Goal: Transaction & Acquisition: Purchase product/service

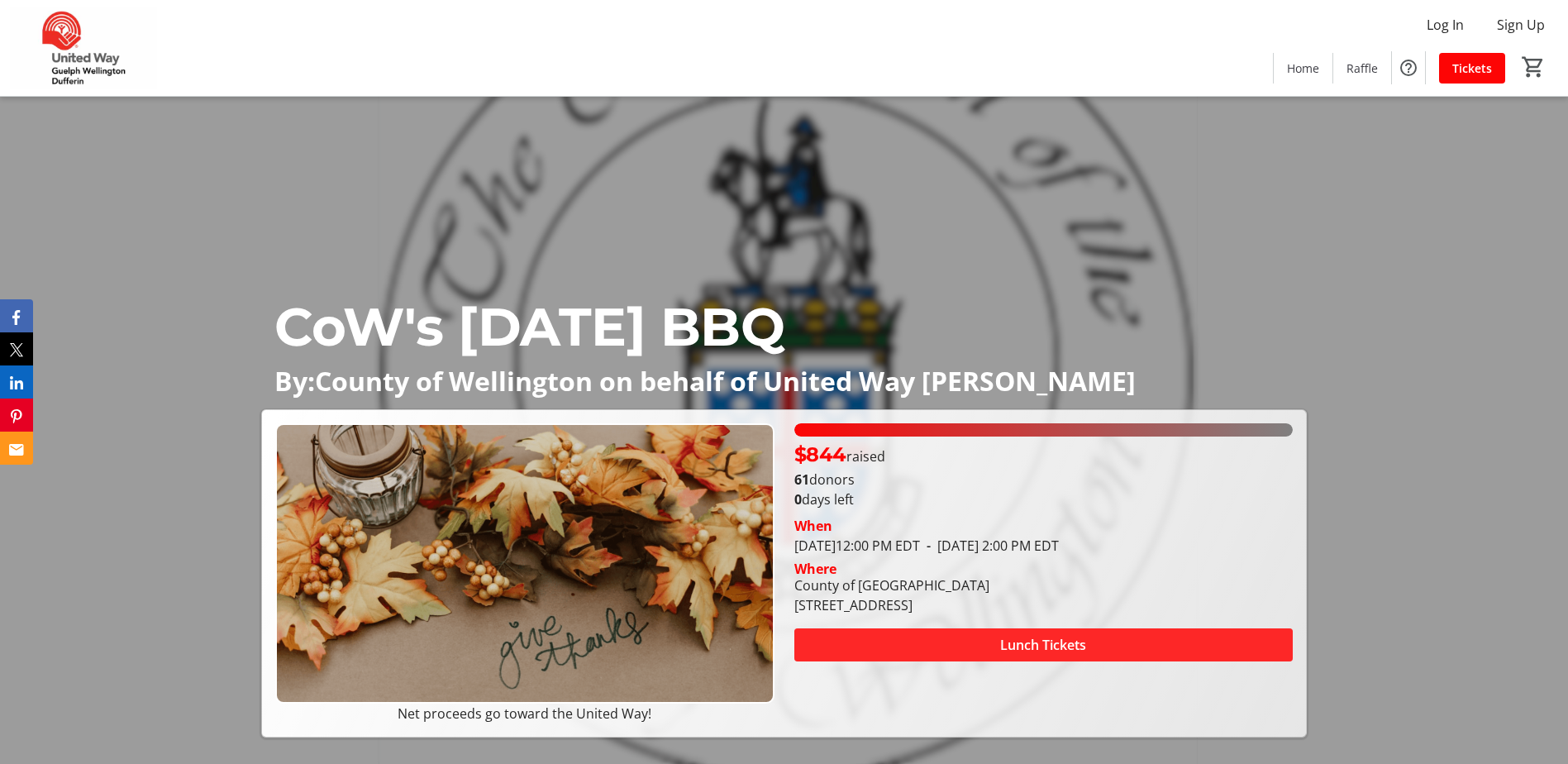
click at [1031, 643] on span "Lunch Tickets" at bounding box center [1043, 645] width 86 height 20
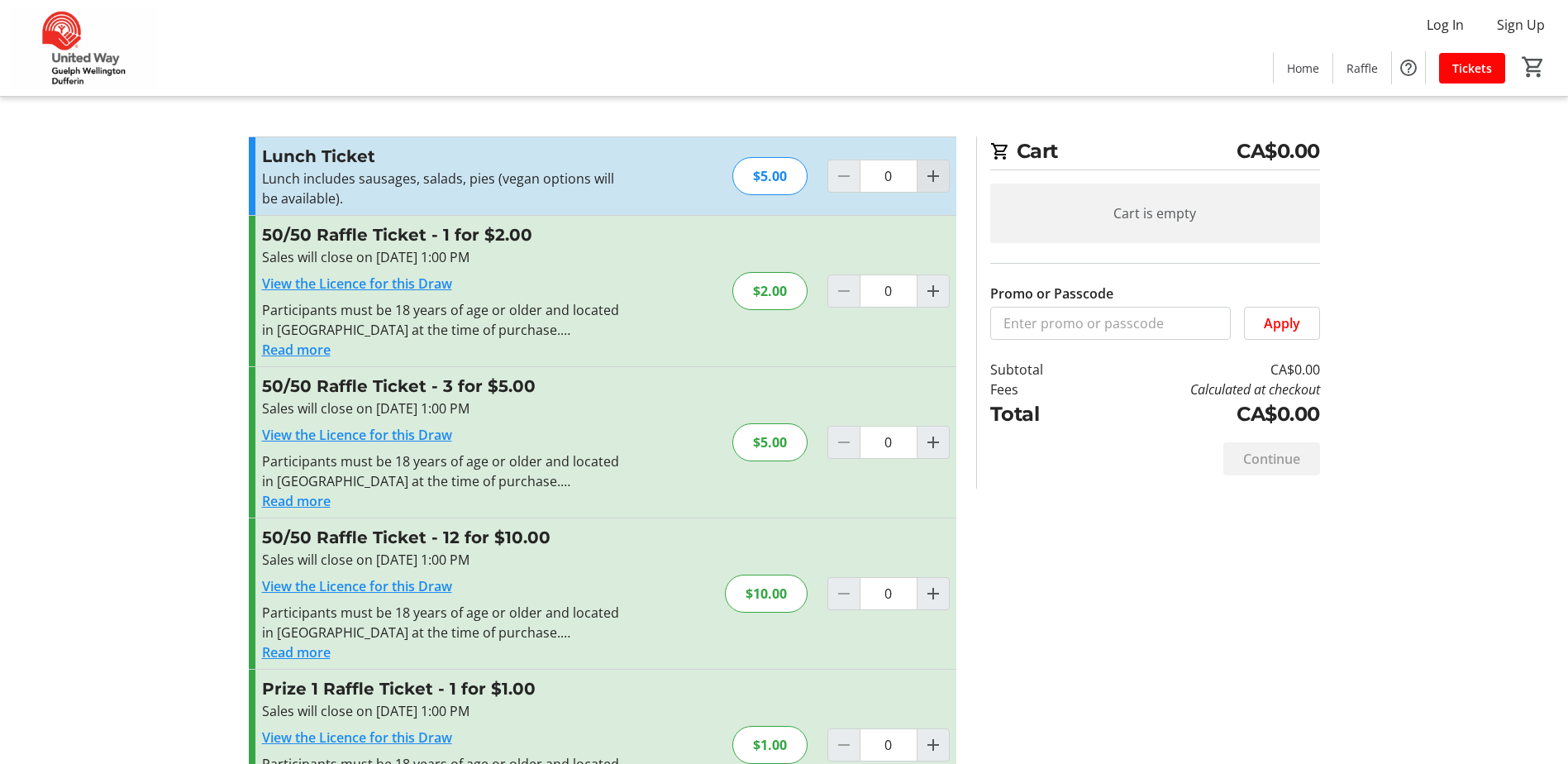
click at [932, 178] on mat-icon "Increment by one" at bounding box center [933, 176] width 20 height 20
type input "1"
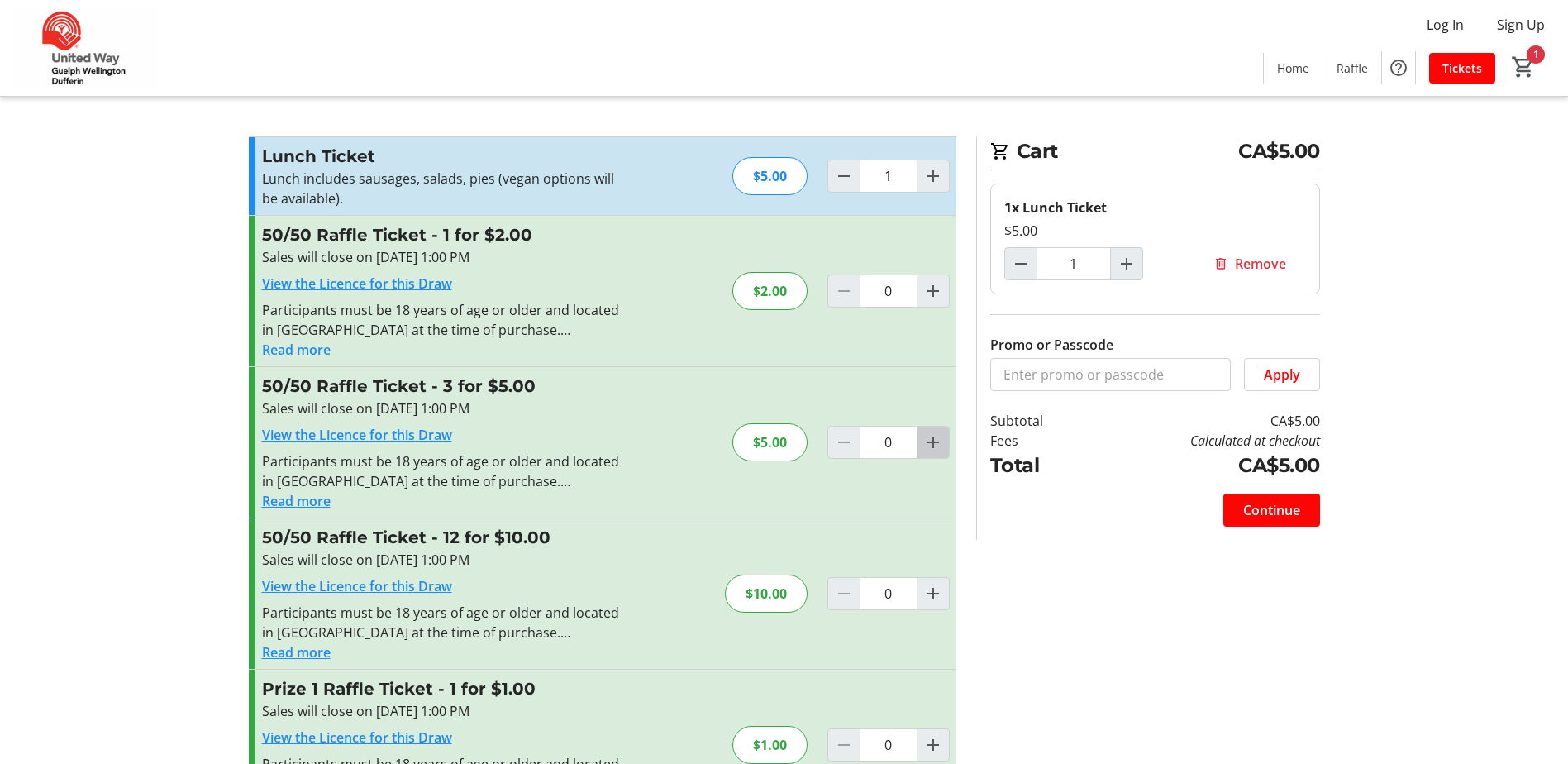
click at [937, 442] on mat-icon "Increment by one" at bounding box center [933, 442] width 20 height 20
type input "1"
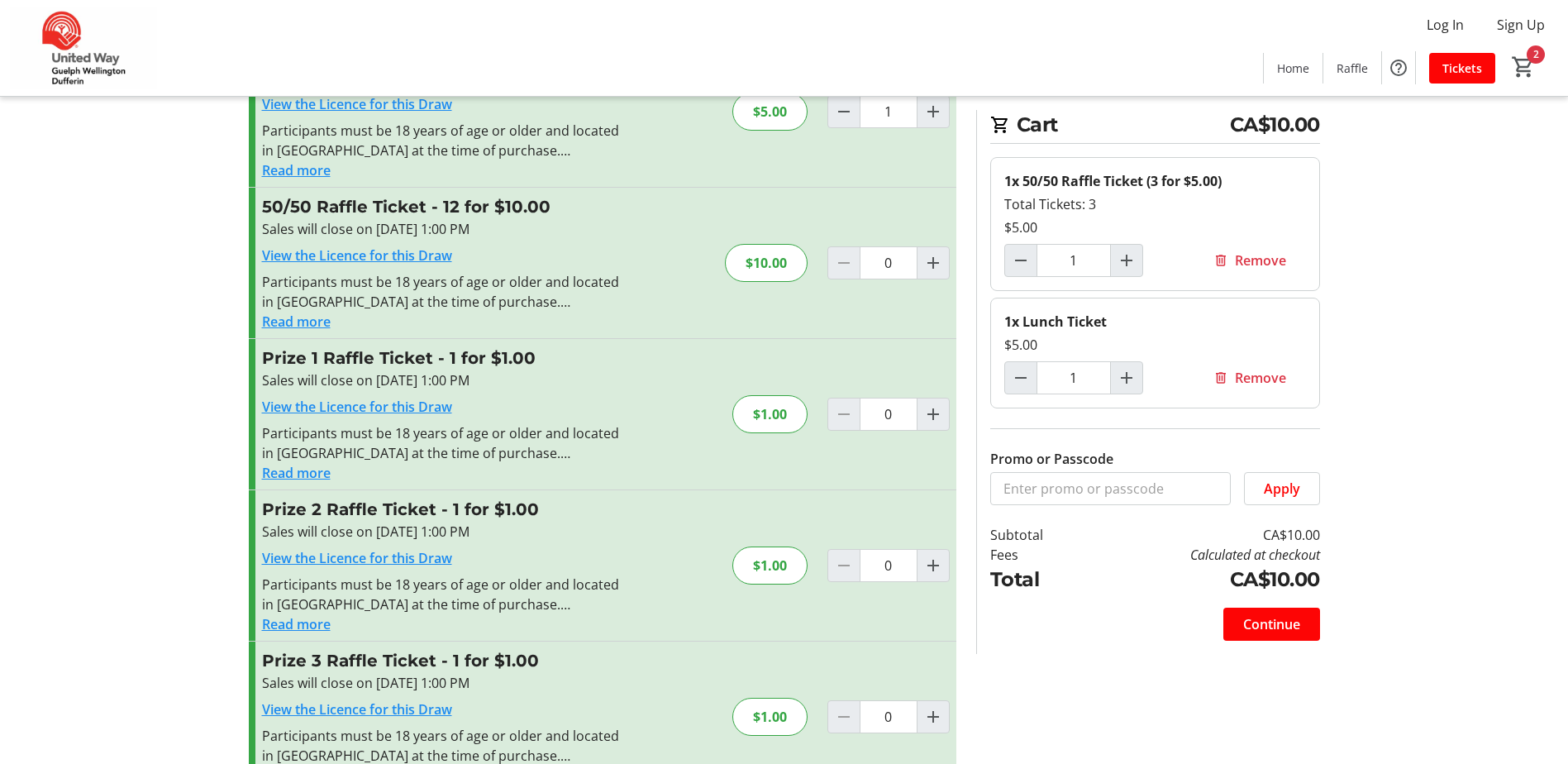
scroll to position [379, 0]
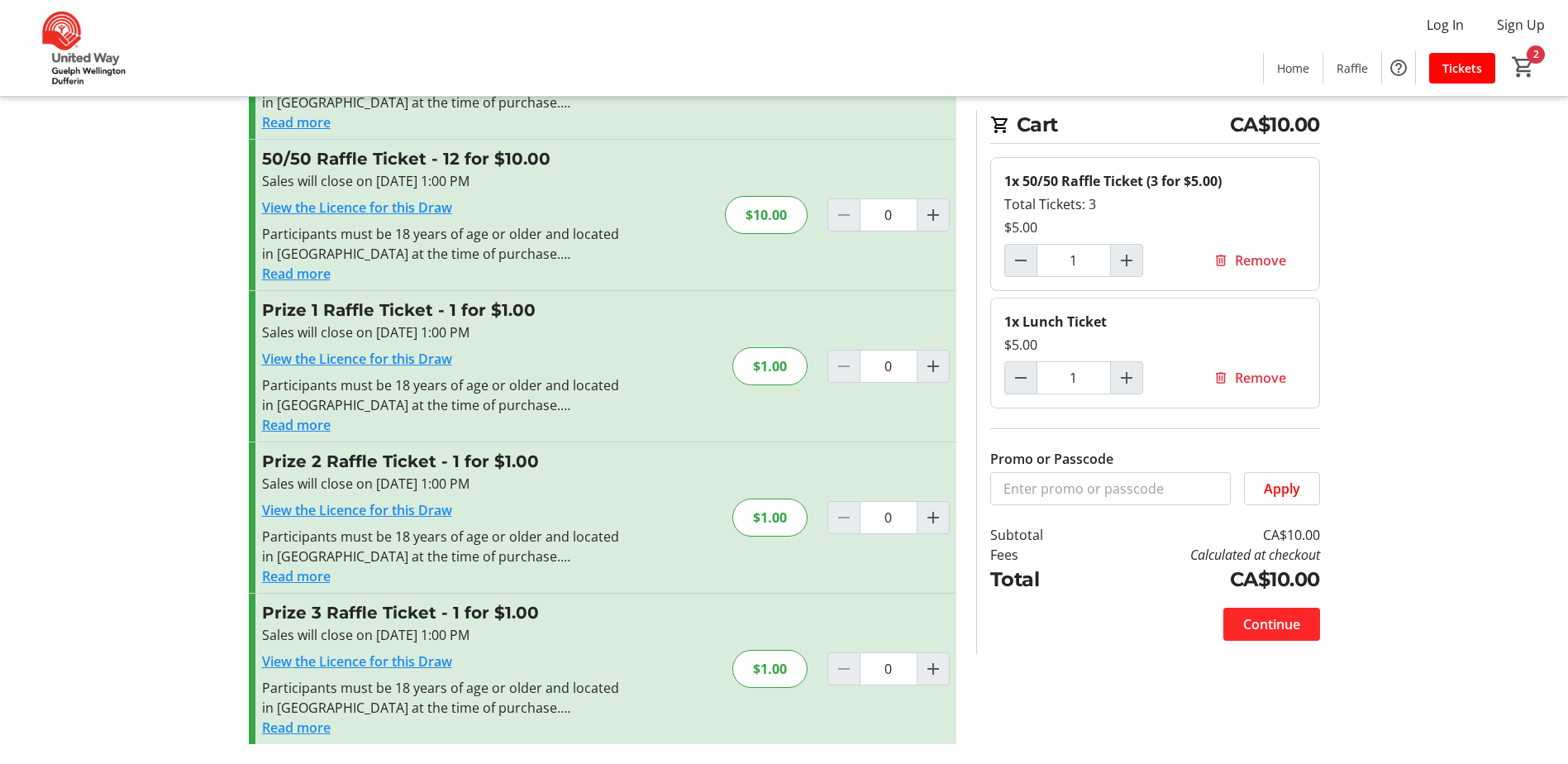
click at [1249, 620] on span "Continue" at bounding box center [1272, 624] width 57 height 20
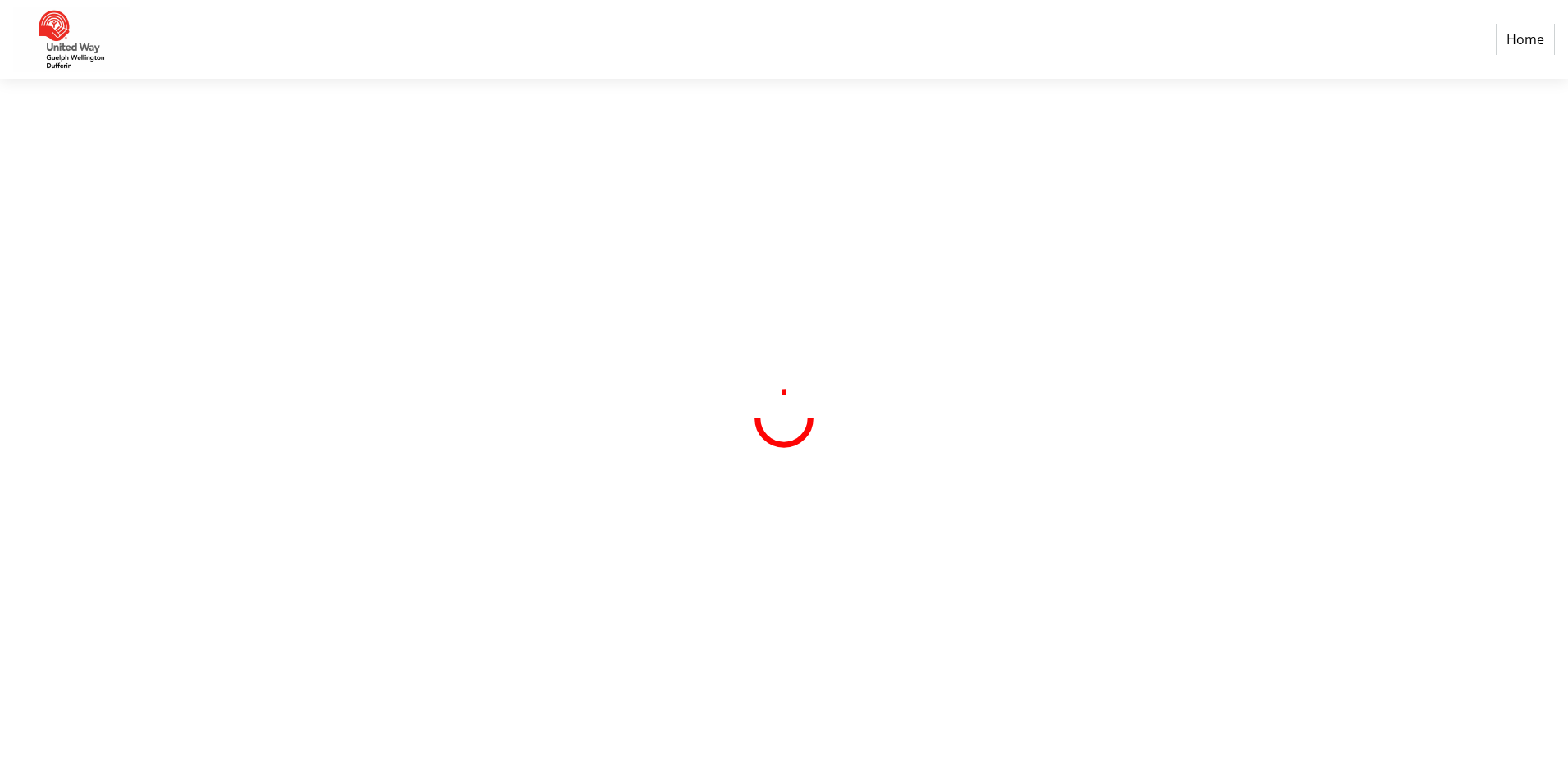
select select "CA"
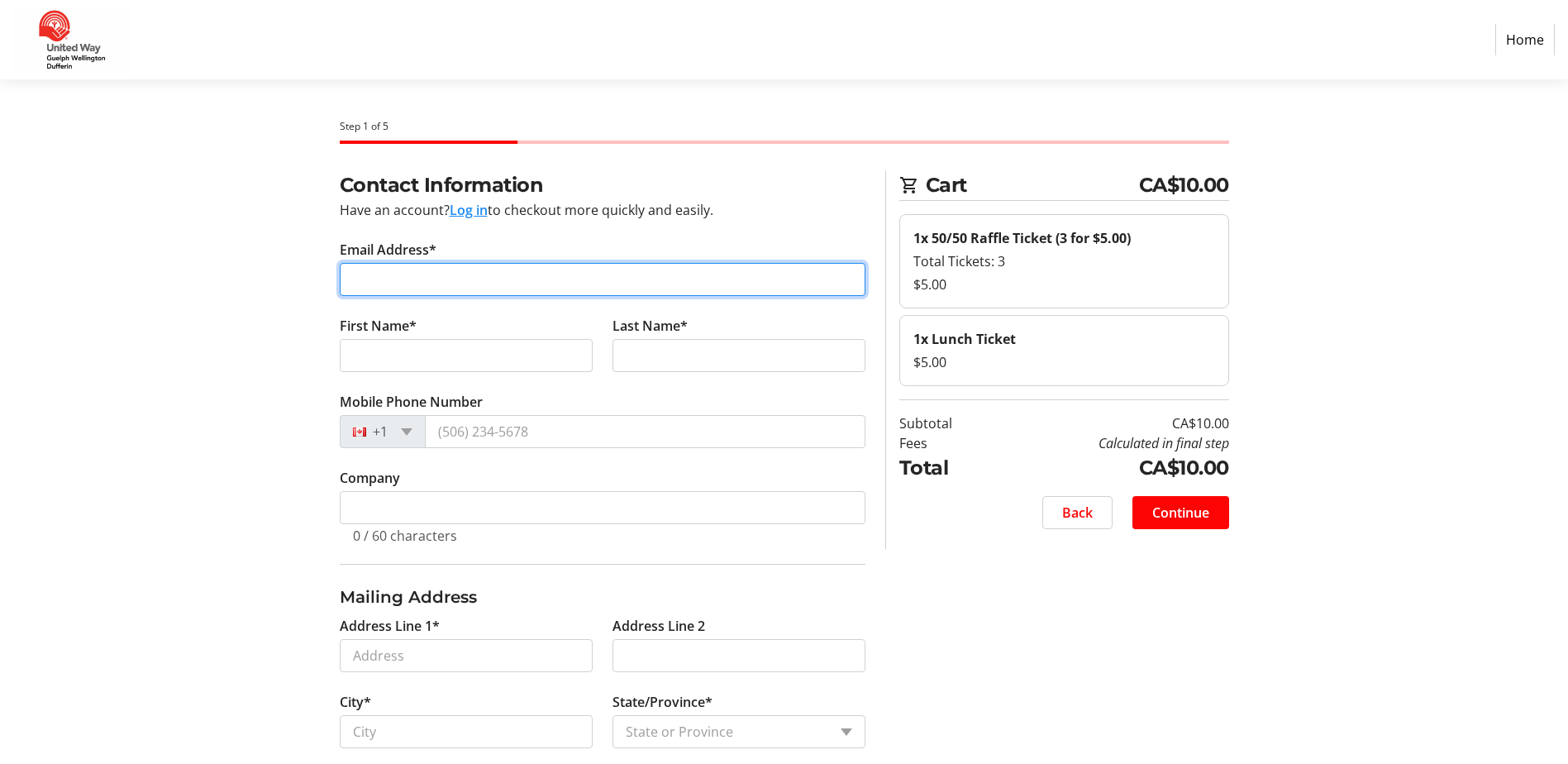
click at [459, 271] on input "Email Address*" at bounding box center [602, 279] width 526 height 33
type input "[EMAIL_ADDRESS][DOMAIN_NAME]"
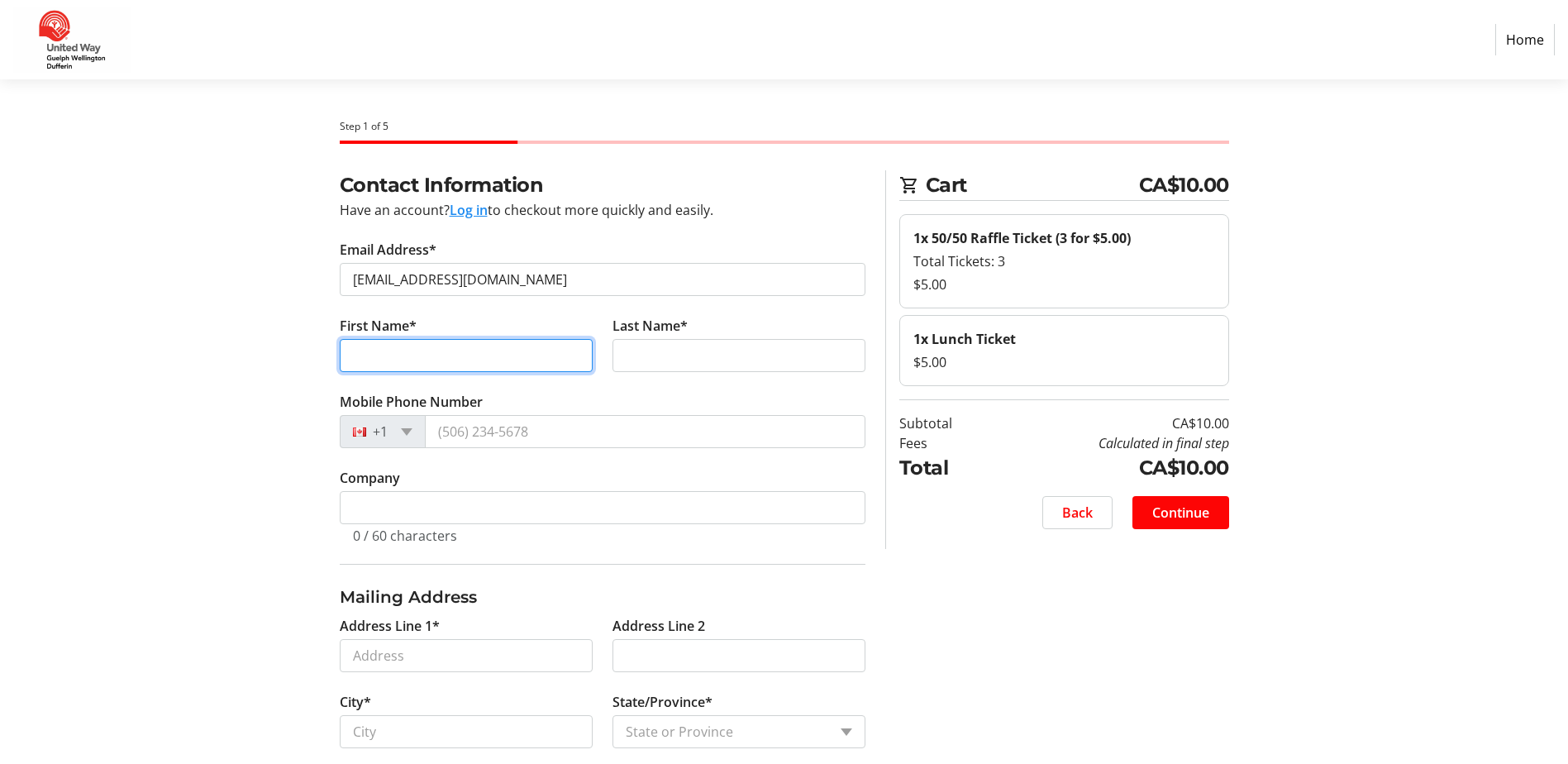
type input "Don"
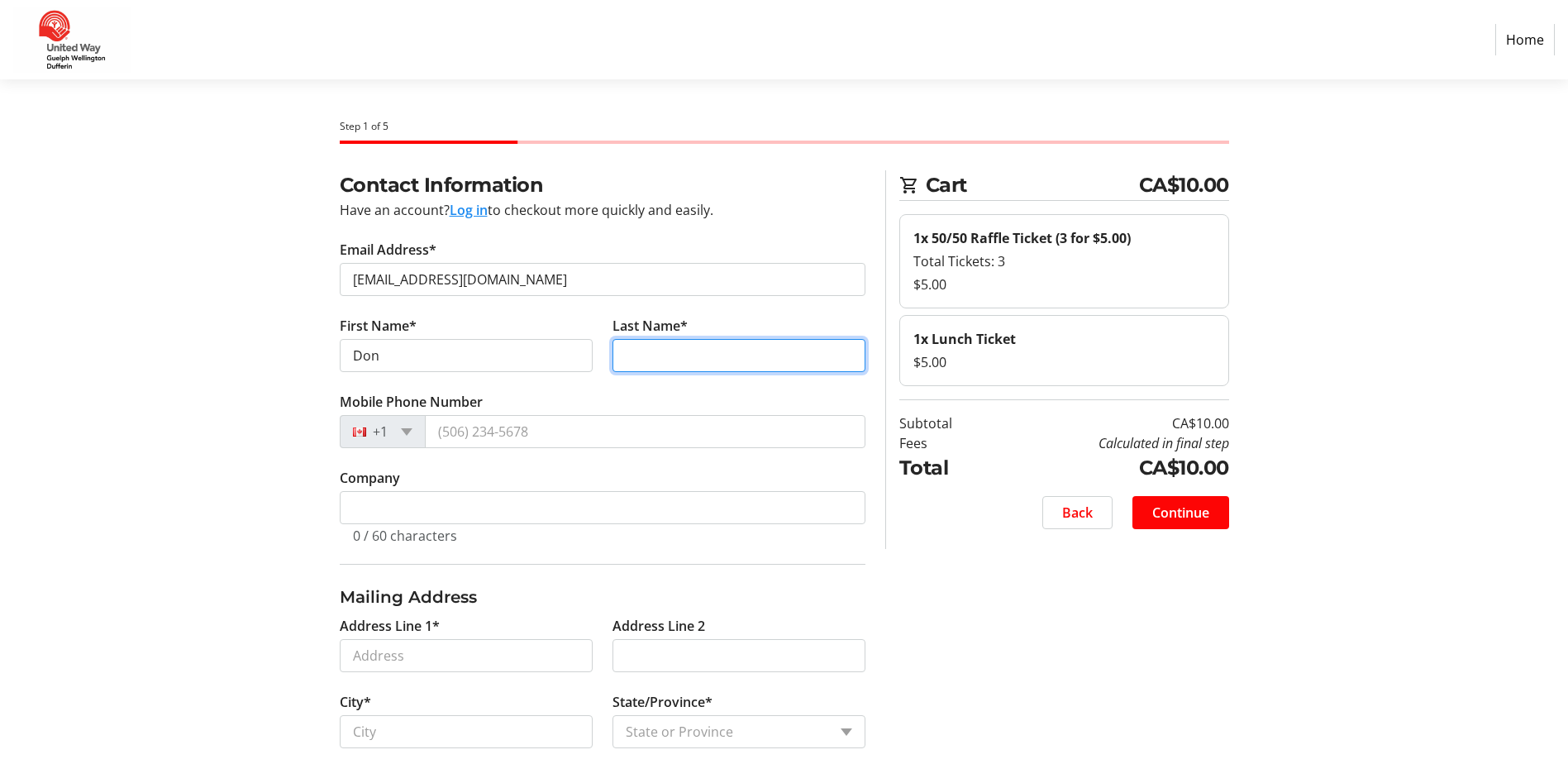
type input "Kudo"
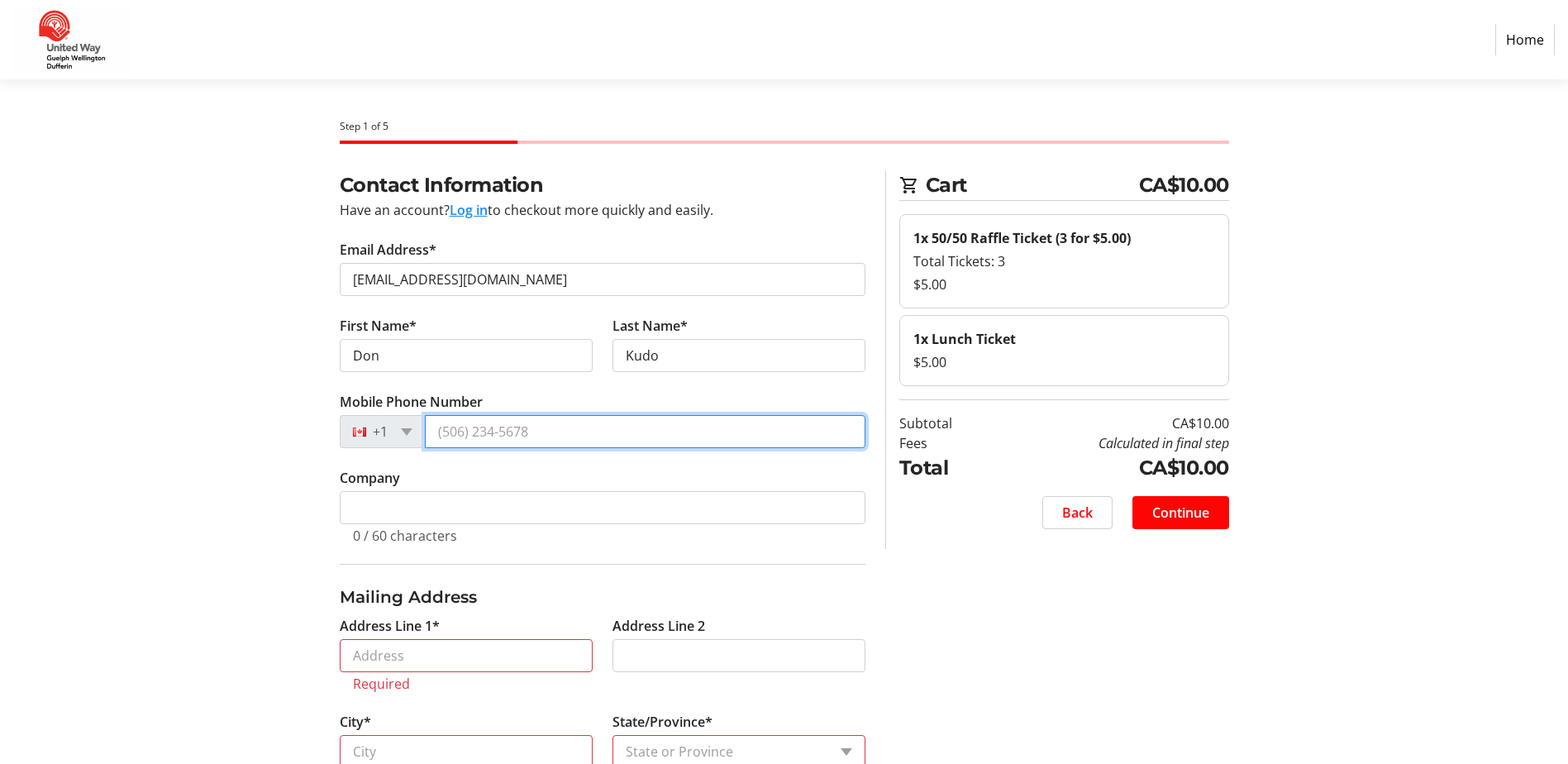
click at [560, 430] on input "Mobile Phone Number" at bounding box center [645, 431] width 440 height 33
type input "[PHONE_NUMBER]"
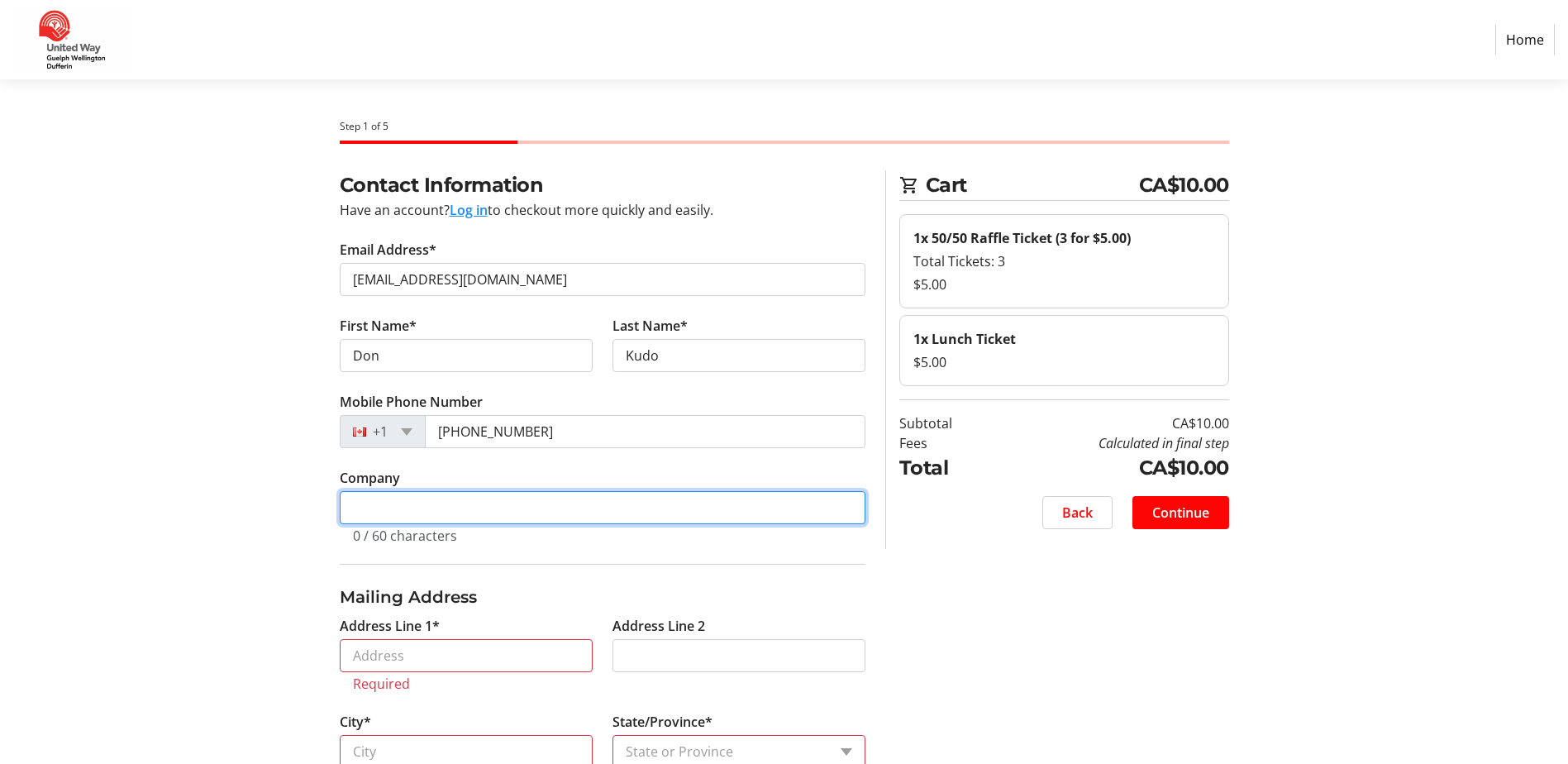
type input "County of [GEOGRAPHIC_DATA]"
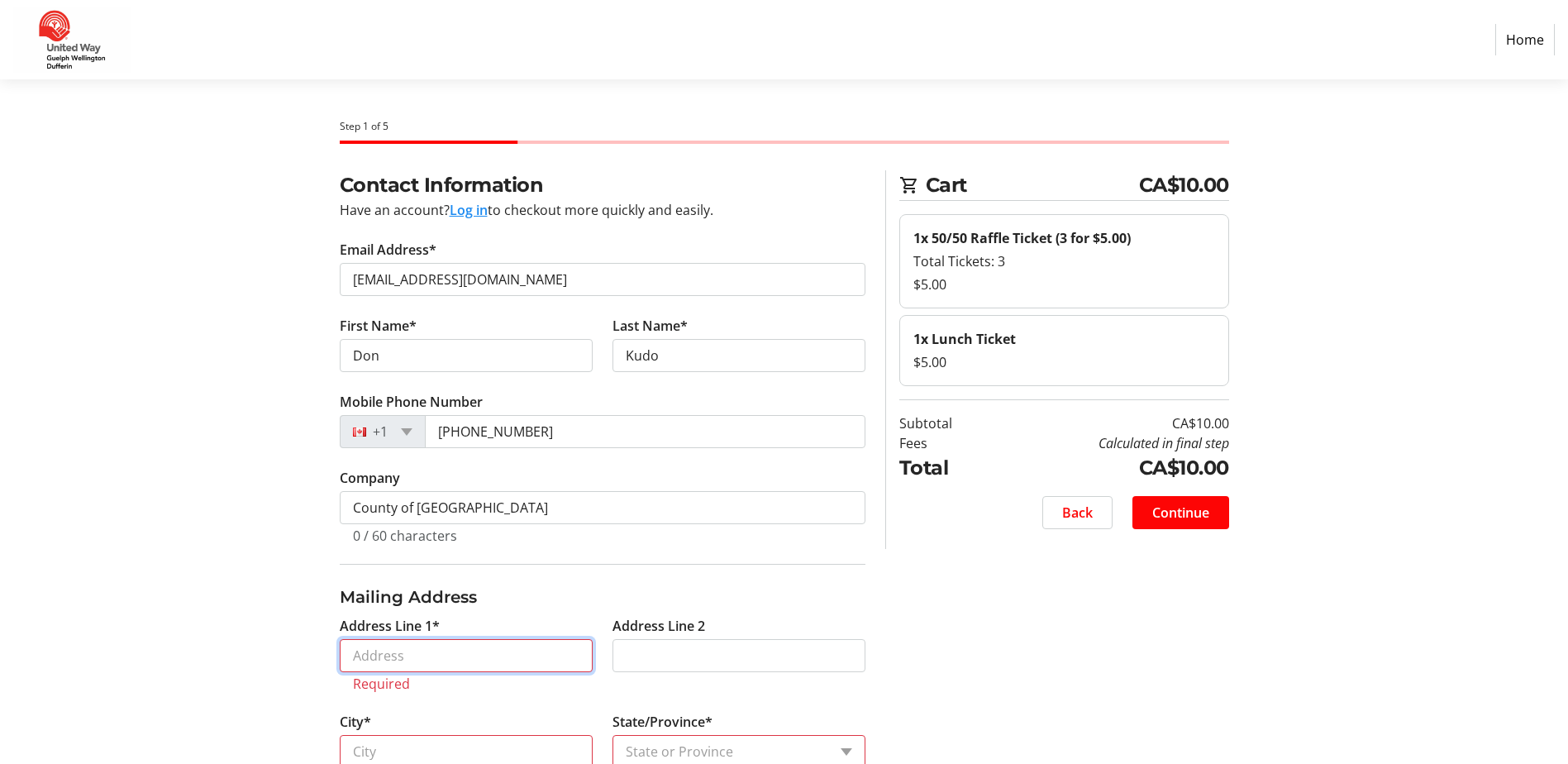
type input "[STREET_ADDRESS]"
type input "Guelph"
select select "ON"
type input "N1H5A9"
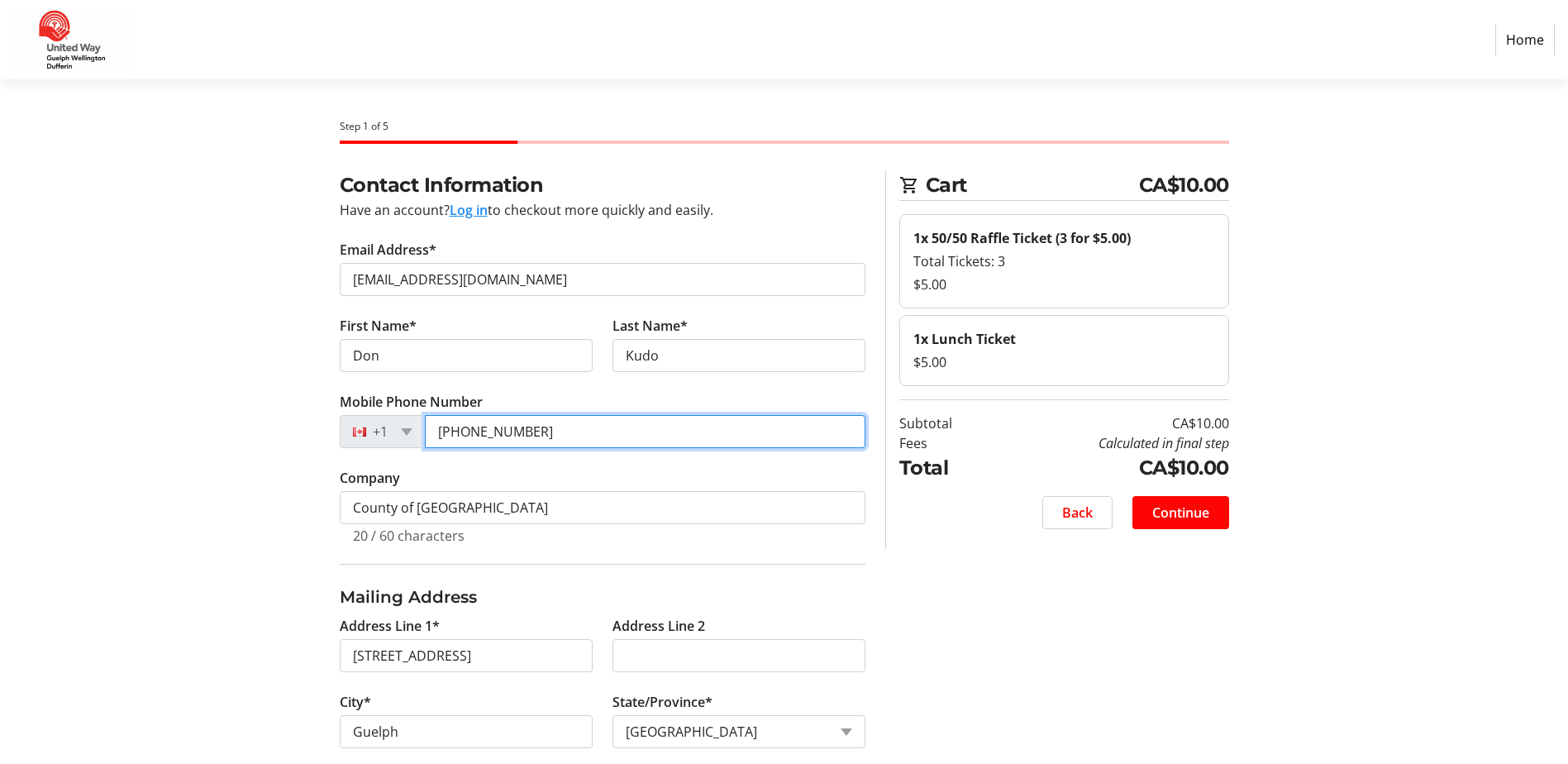
type input "[PHONE_NUMBER]"
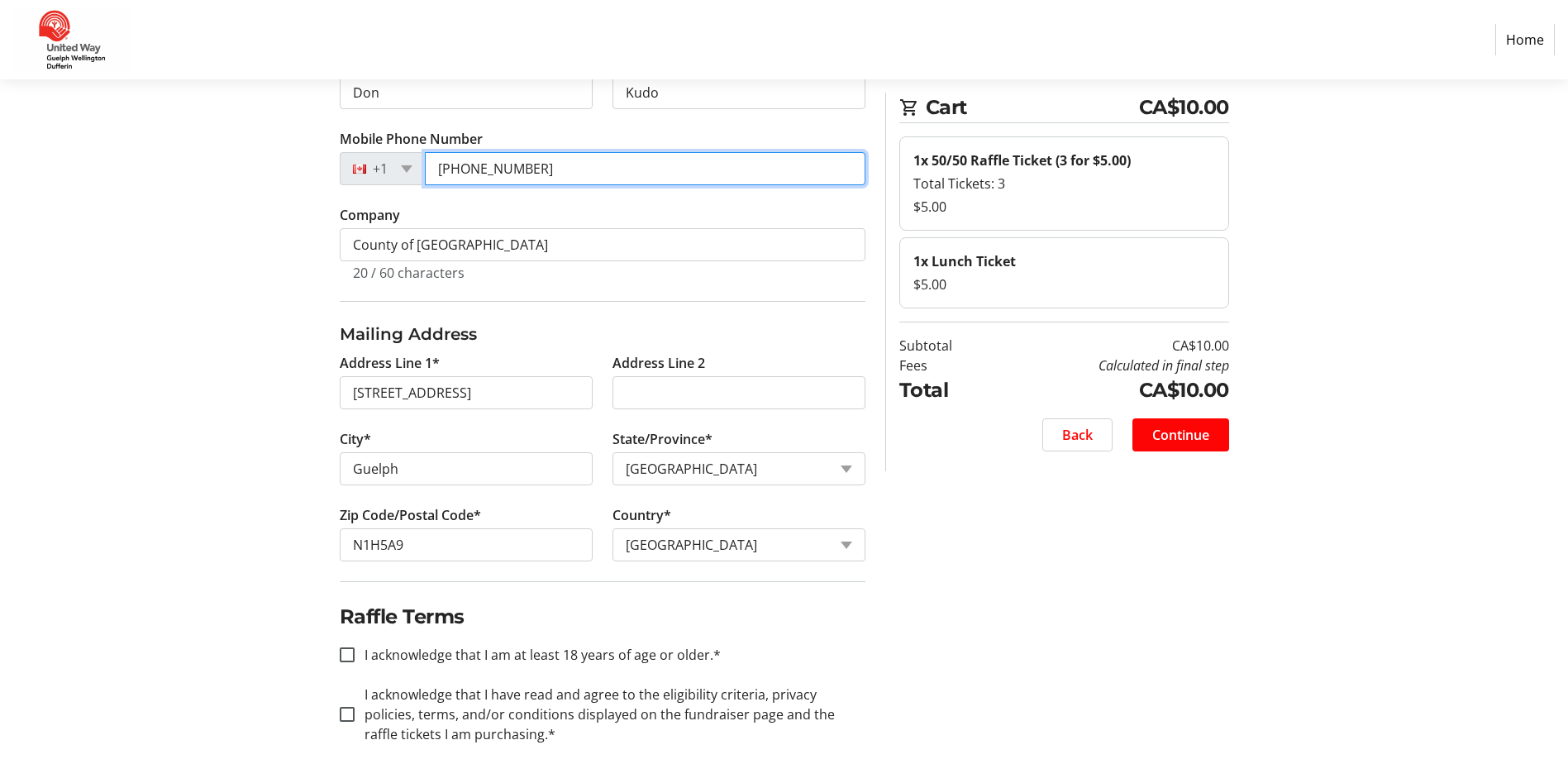
scroll to position [283, 0]
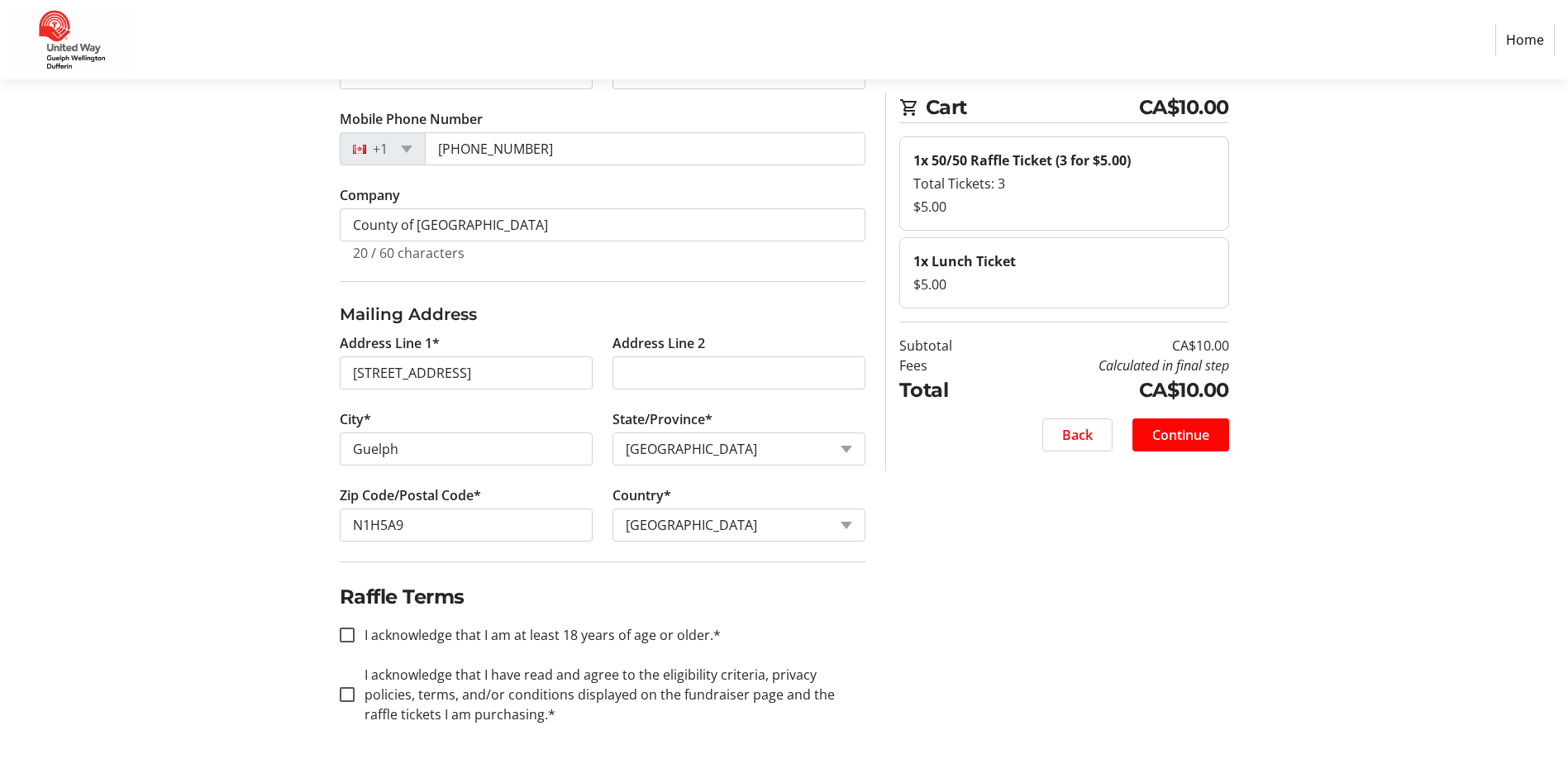
click at [408, 637] on label "I acknowledge that I am at least 18 years of age or older.*" at bounding box center [537, 635] width 366 height 20
click at [355, 637] on input "I acknowledge that I am at least 18 years of age or older.*" at bounding box center [347, 636] width 15 height 15
checkbox input "true"
click at [350, 694] on input "I acknowledge that I have read and agree to the eligibility criteria, privacy p…" at bounding box center [347, 695] width 15 height 15
checkbox input "true"
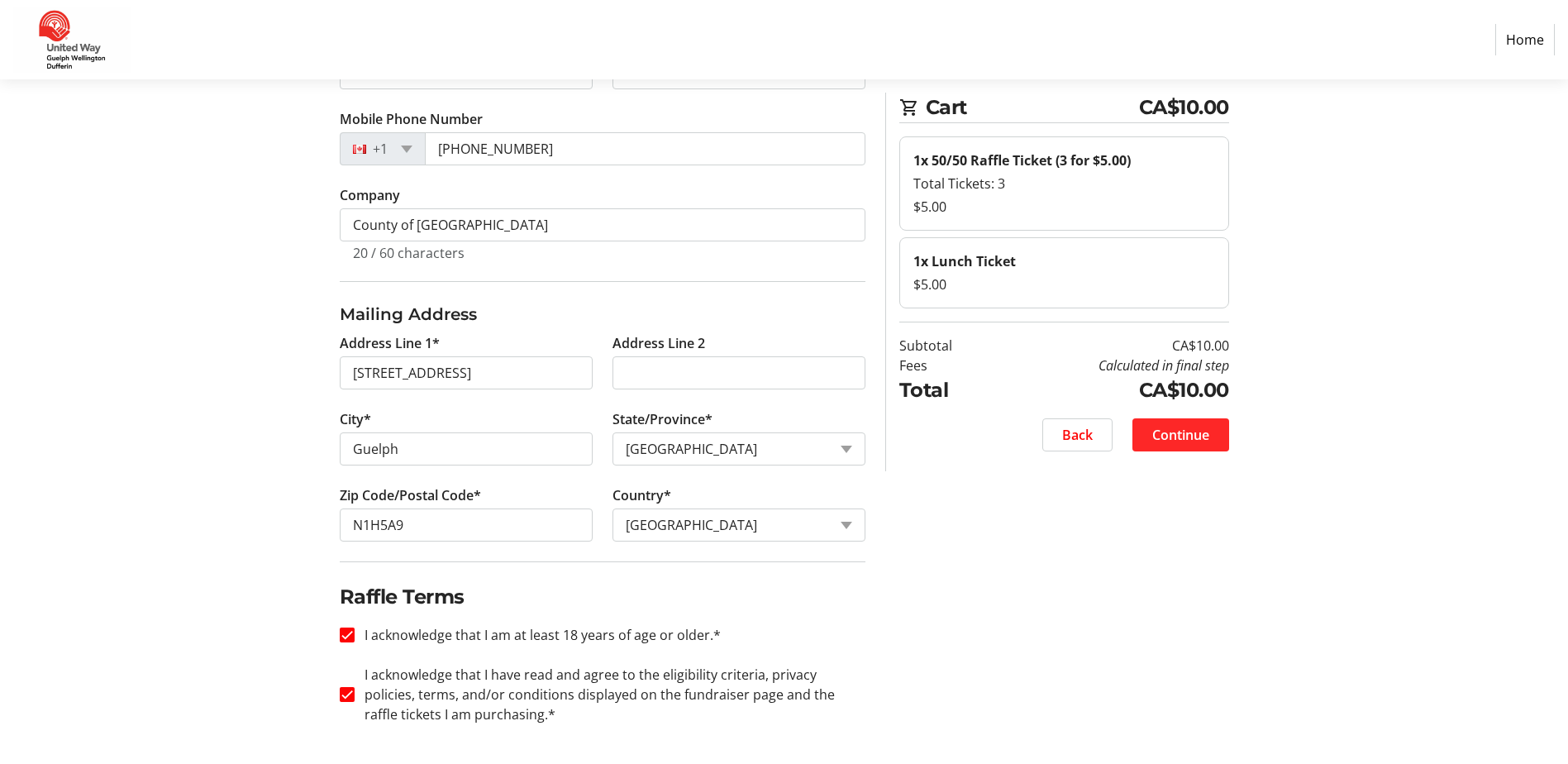
click at [1219, 433] on span at bounding box center [1181, 435] width 97 height 40
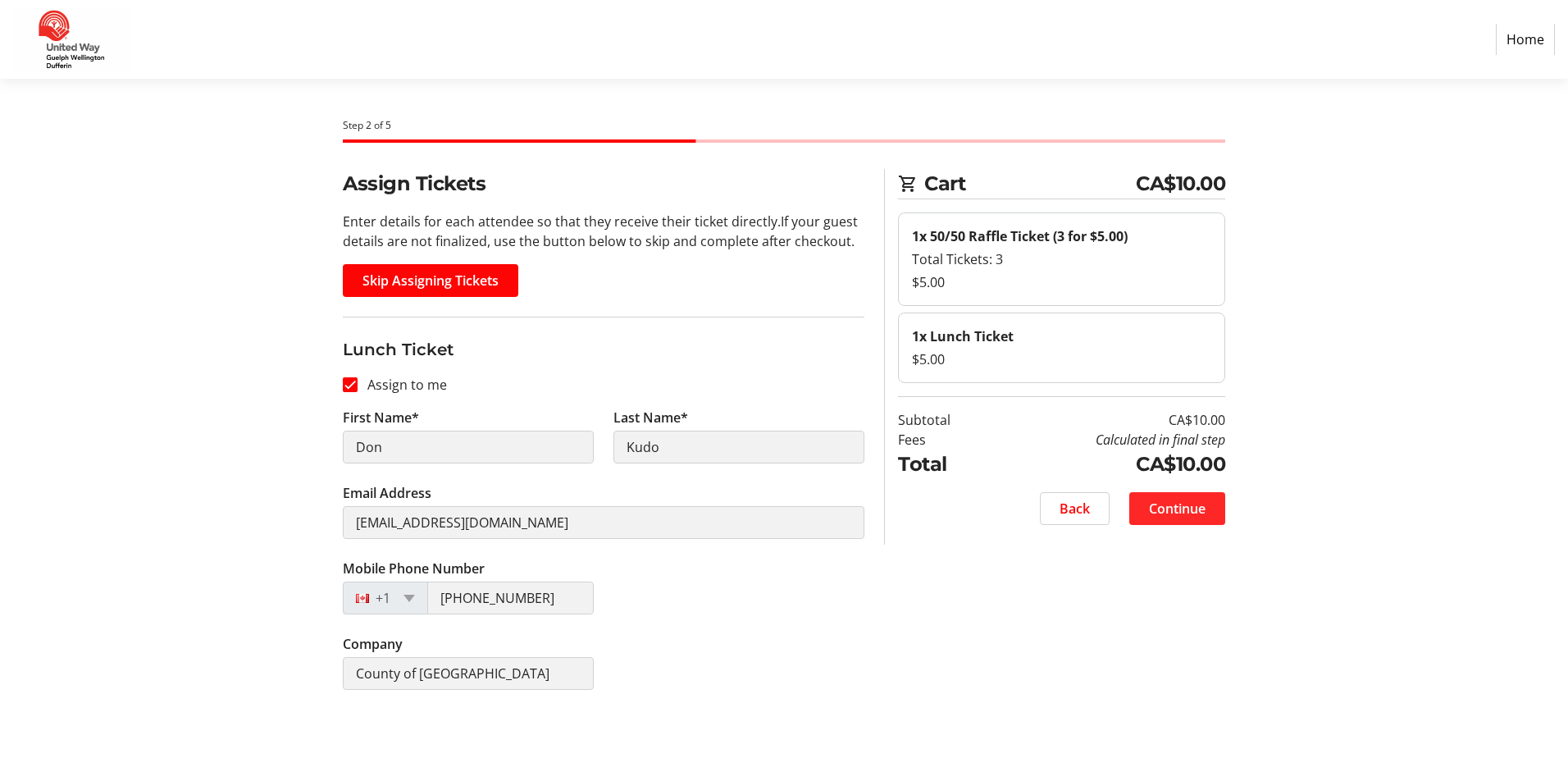
click at [1161, 507] on span "Continue" at bounding box center [1177, 509] width 57 height 20
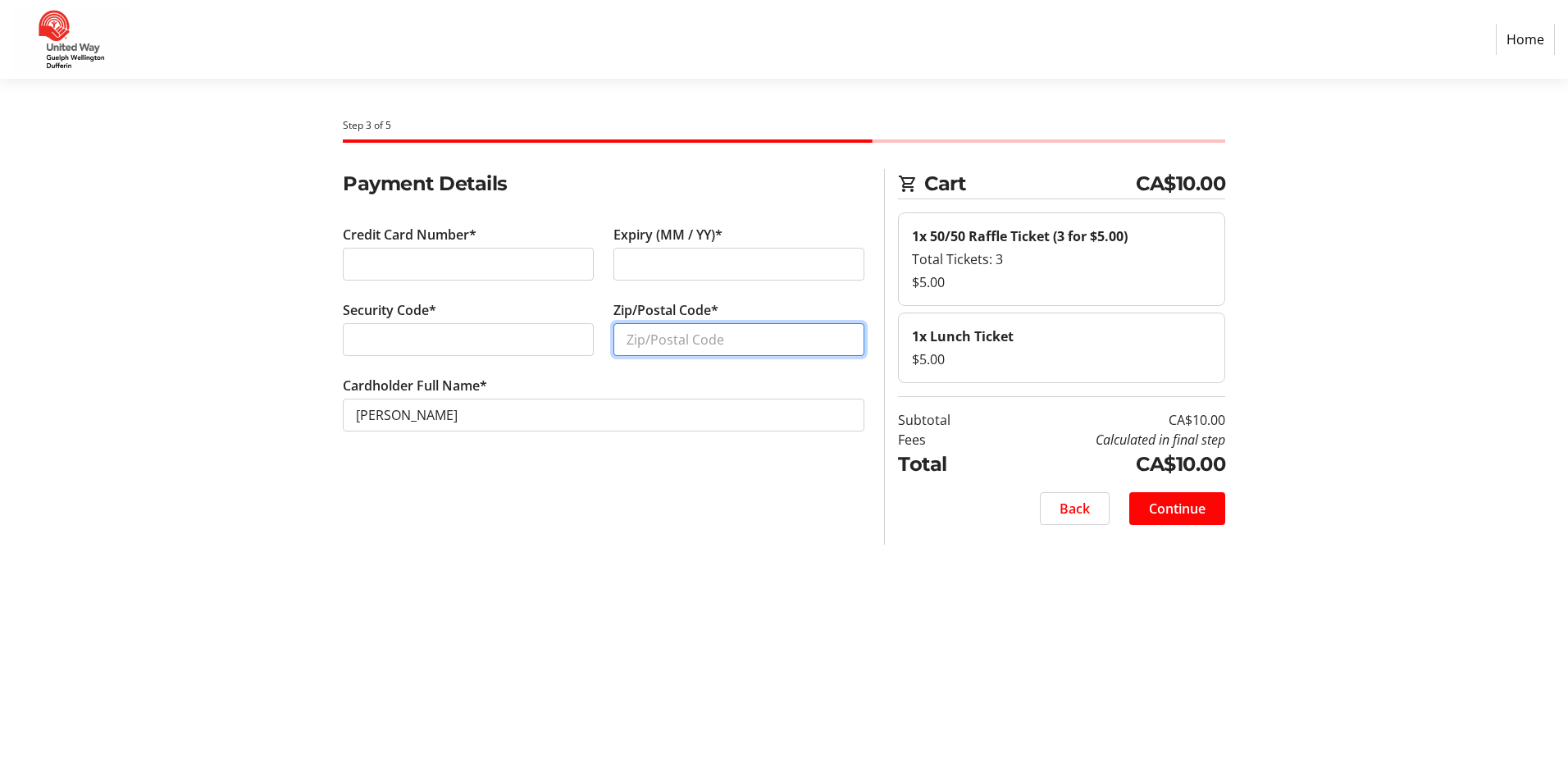
click at [734, 339] on input "Zip/Postal Code*" at bounding box center [739, 340] width 251 height 33
type input "N1H 5A9"
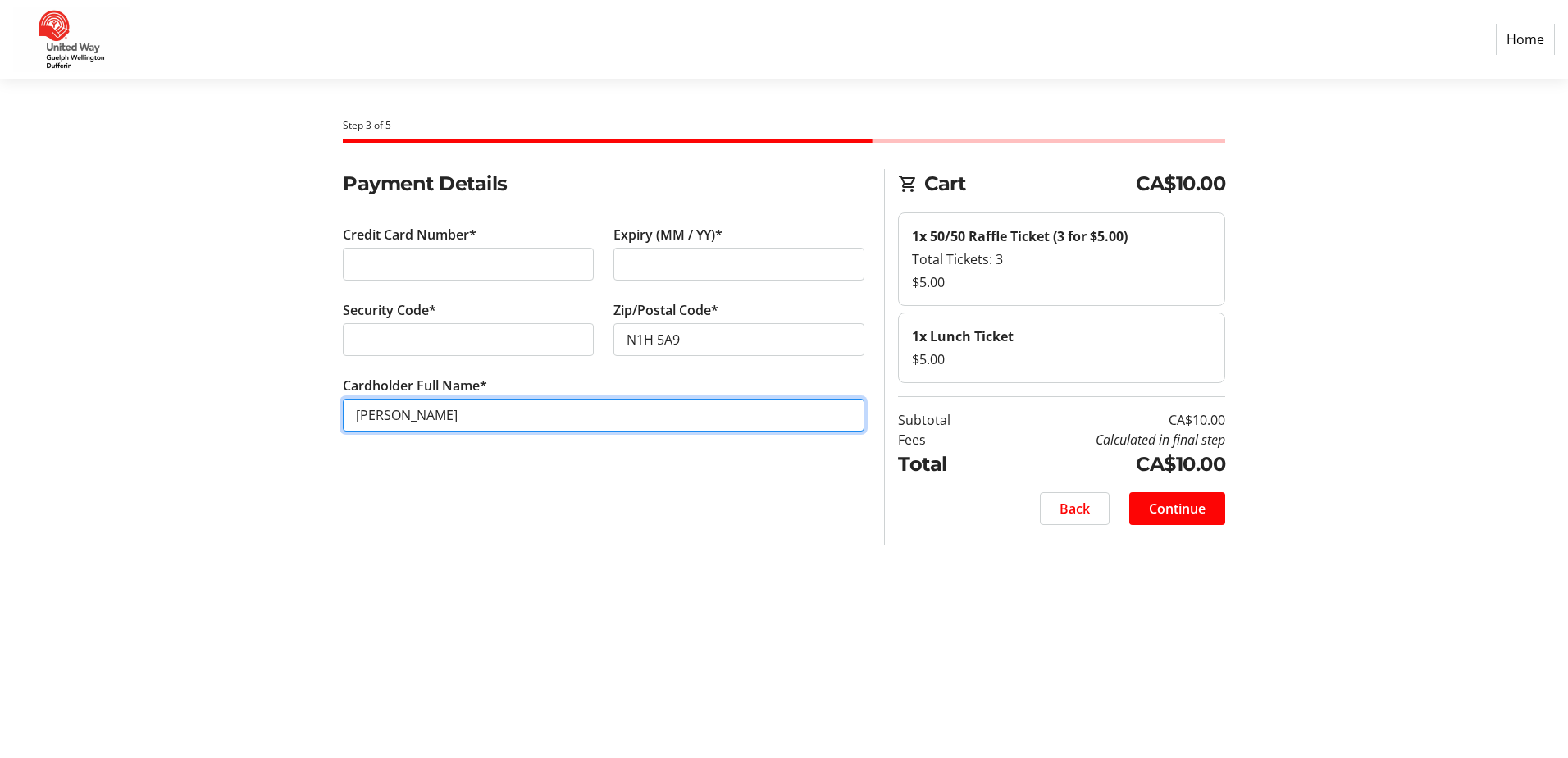
click at [385, 415] on input "[PERSON_NAME]" at bounding box center [603, 415] width 522 height 33
type input "[PERSON_NAME]"
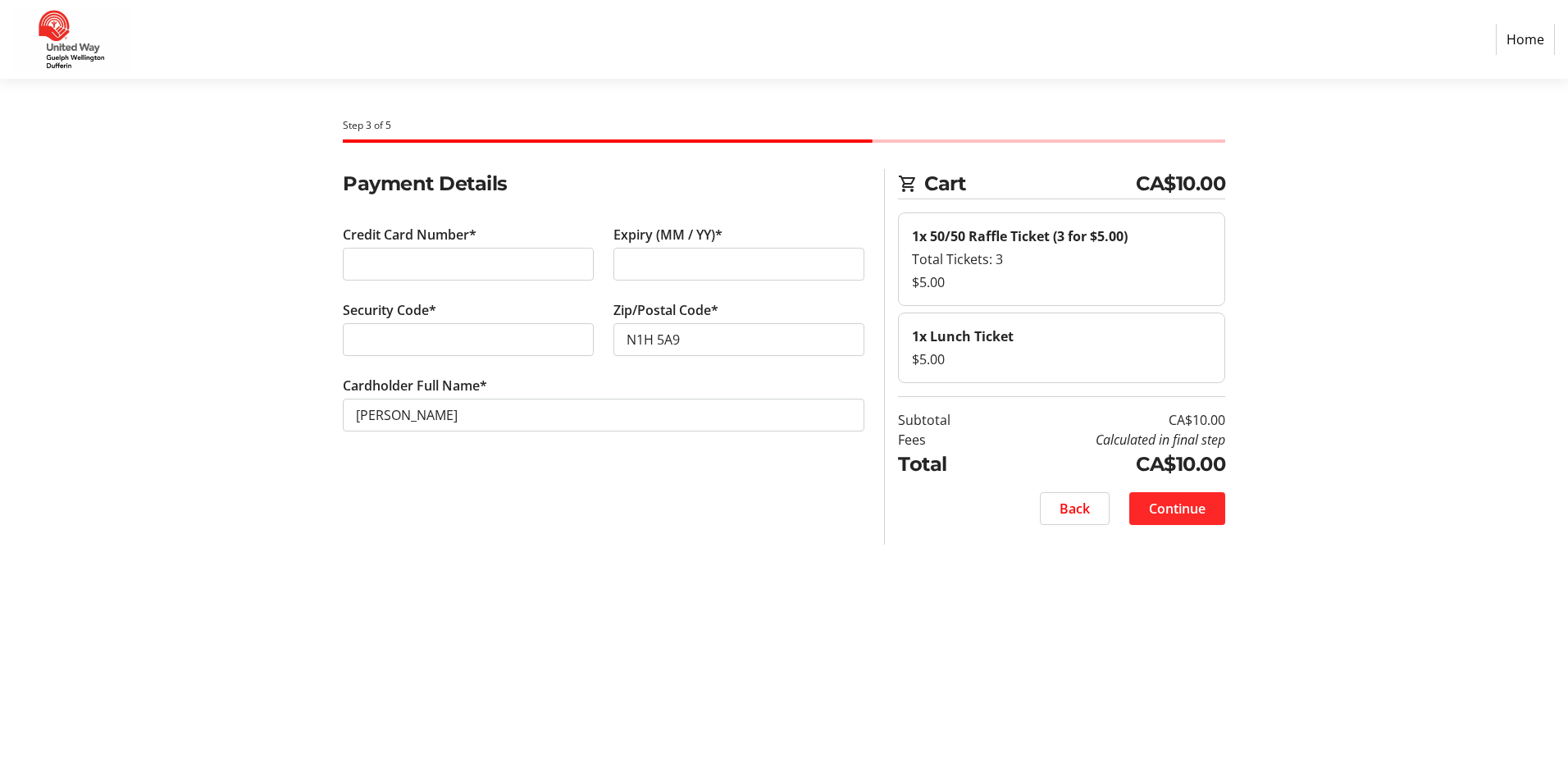
click at [1183, 507] on span "Continue" at bounding box center [1177, 509] width 57 height 20
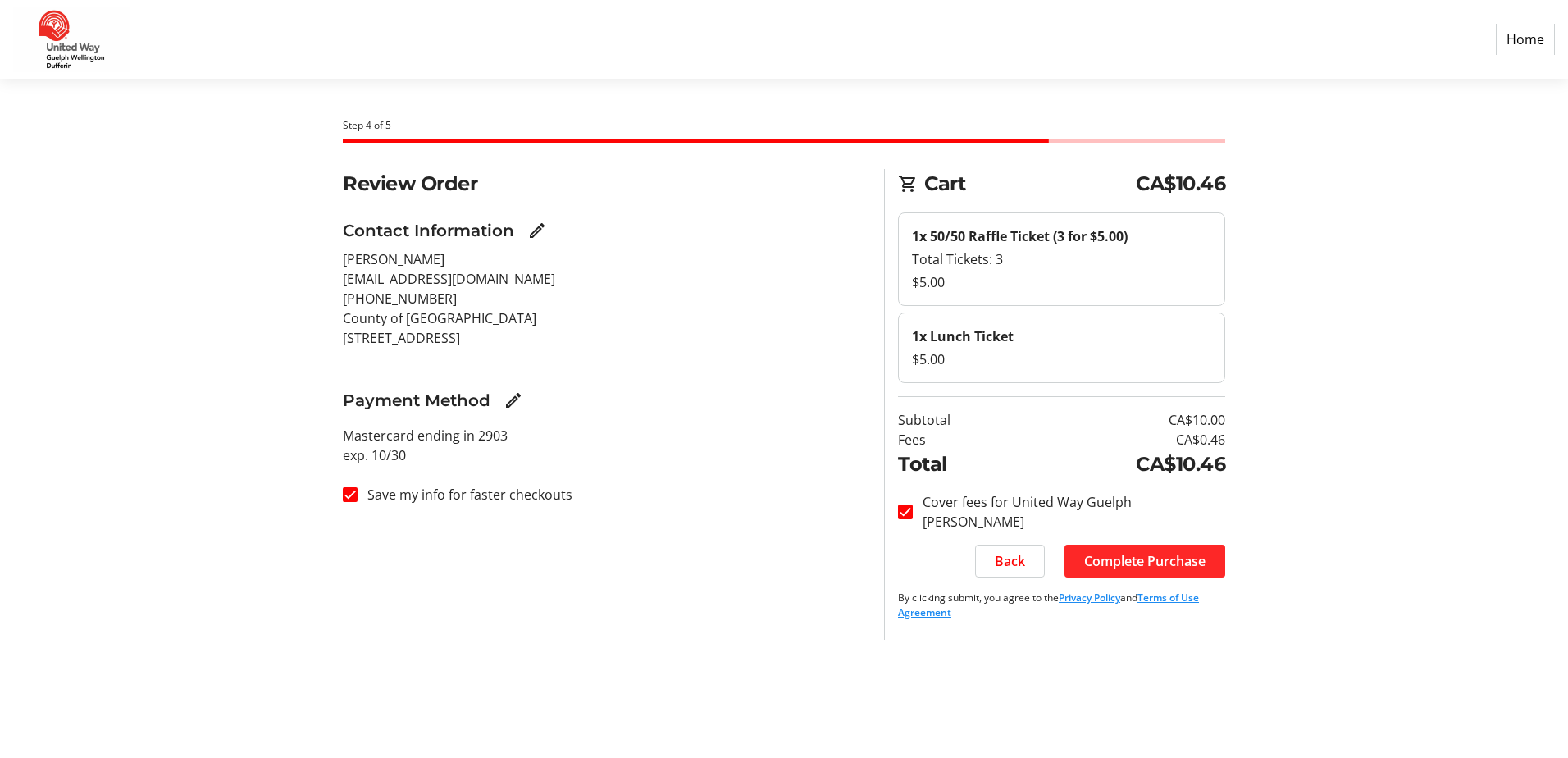
click at [1101, 549] on span at bounding box center [1145, 562] width 160 height 40
